Goal: Contribute content

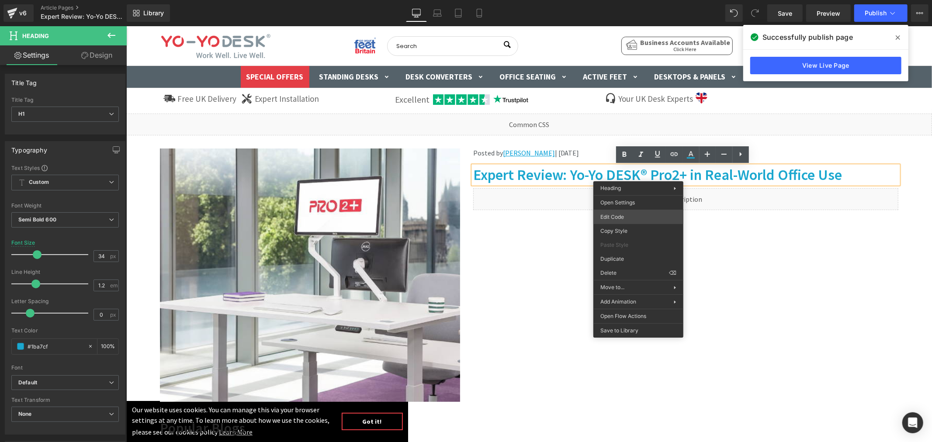
click at [618, 0] on div "You are previewing how the will restyle your page. You can not edit Elements in…" at bounding box center [466, 0] width 932 height 0
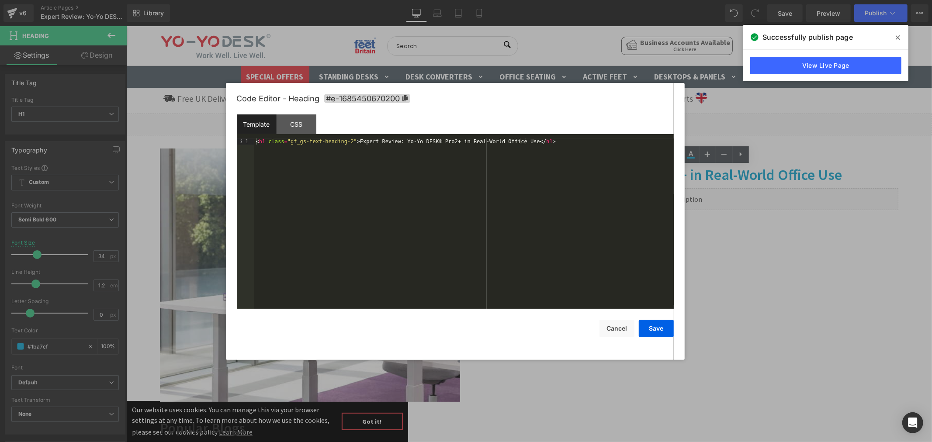
click at [438, 140] on div "< h1 class = "gf_gs-text-heading-2" > Expert Review: Yo-Yo DESK® Pro2+ in Real-…" at bounding box center [464, 230] width 420 height 183
click at [431, 141] on div "< h1 class = "gf_gs-text-heading-2" > Expert Review: Yo-Yo DESK® PRO 2+ in Real…" at bounding box center [464, 230] width 420 height 183
click at [654, 331] on button "Save" at bounding box center [656, 328] width 35 height 17
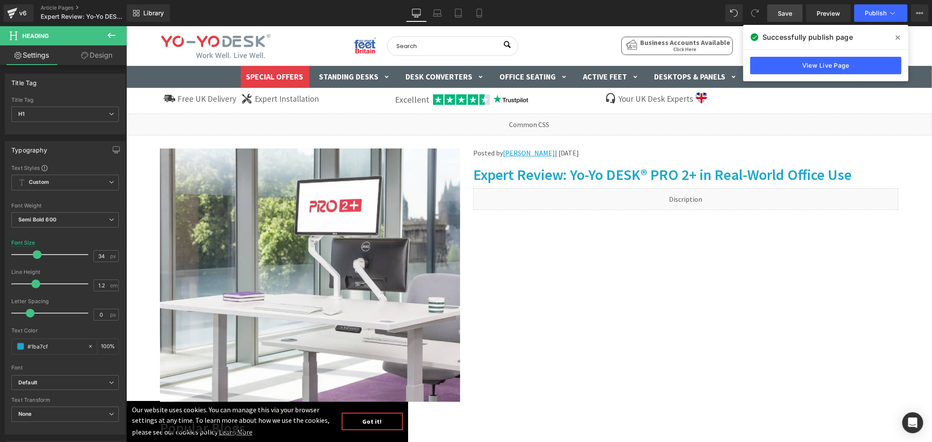
click at [788, 12] on span "Save" at bounding box center [785, 13] width 14 height 9
click at [896, 38] on icon at bounding box center [898, 37] width 4 height 4
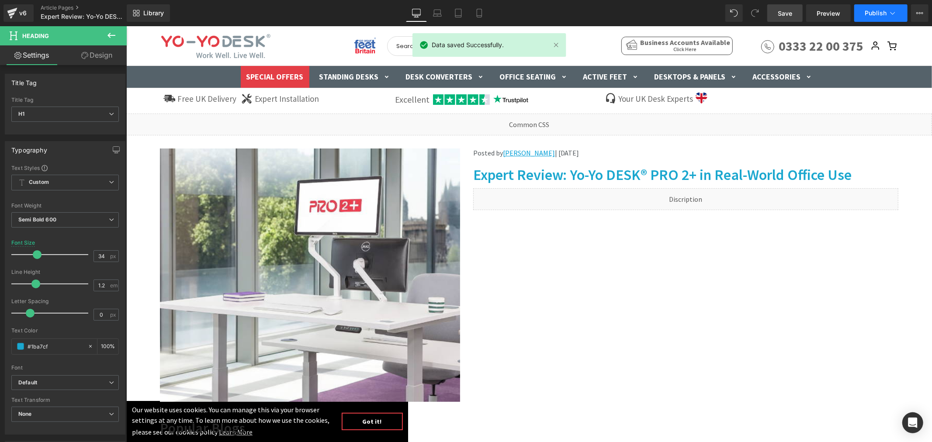
click at [885, 10] on span "Publish" at bounding box center [876, 13] width 22 height 7
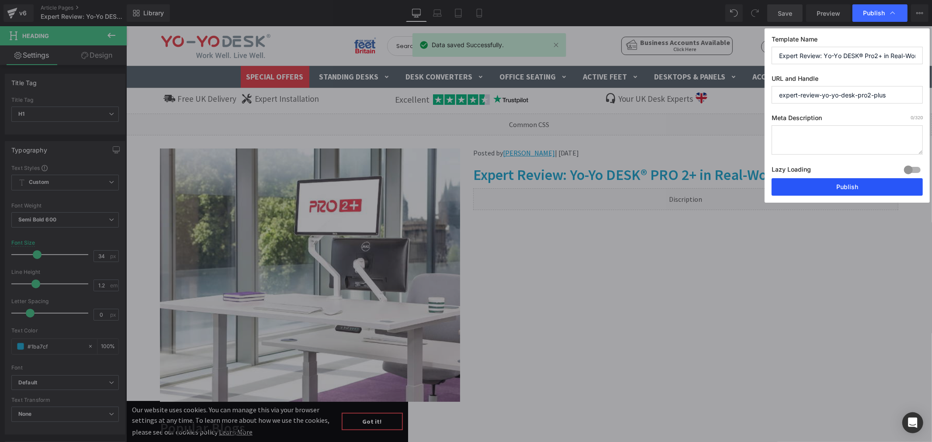
click at [855, 185] on button "Publish" at bounding box center [847, 186] width 151 height 17
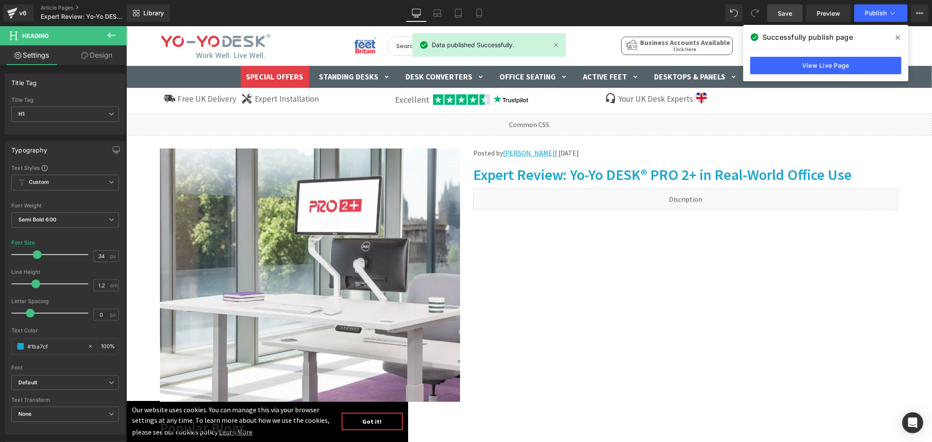
click at [900, 34] on span at bounding box center [898, 38] width 14 height 14
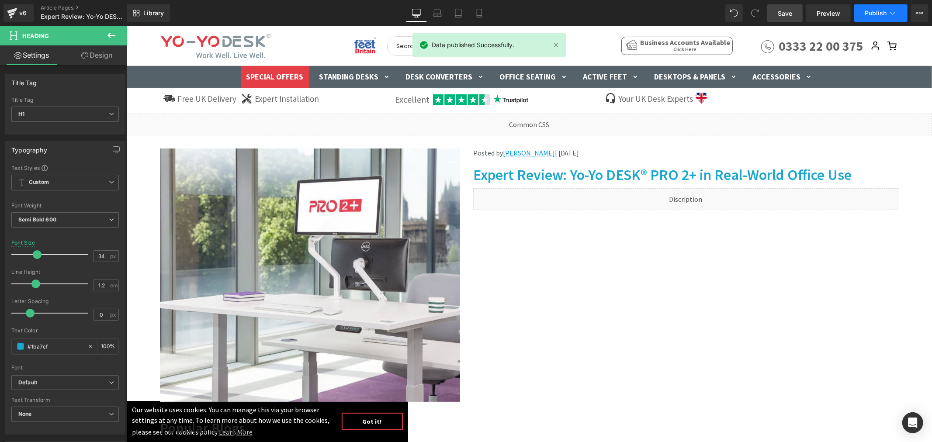
click at [889, 14] on icon at bounding box center [893, 13] width 9 height 9
